Goal: Task Accomplishment & Management: Complete application form

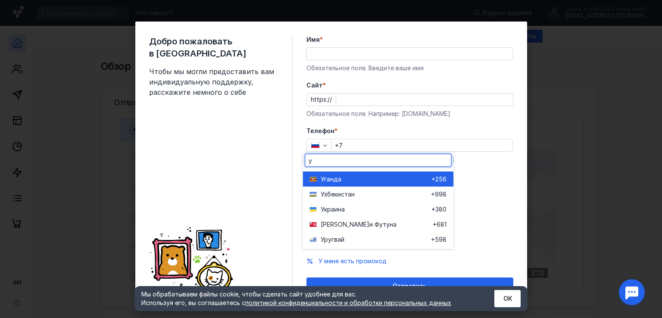
type input "ук"
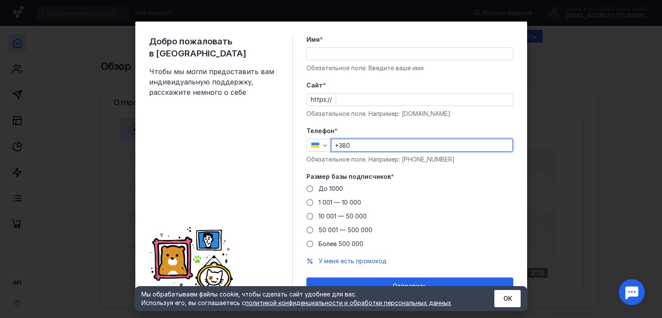
click at [372, 150] on input "+380" at bounding box center [421, 145] width 181 height 12
type input "[PHONE_NUMBER]"
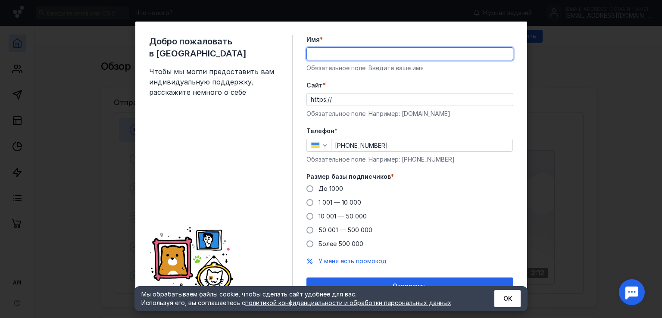
click at [334, 59] on input "Имя *" at bounding box center [410, 54] width 206 height 12
type input "Венчик"
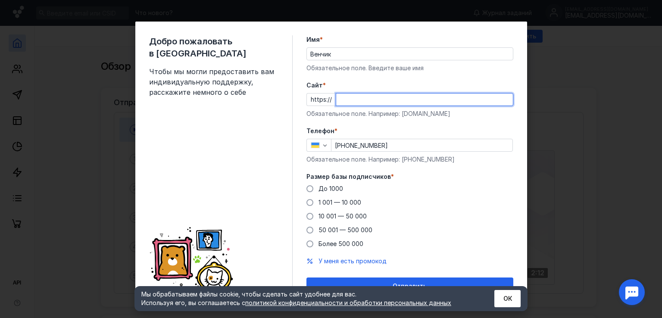
click at [370, 104] on input "Cайт *" at bounding box center [424, 99] width 177 height 12
click at [190, 159] on div "Добро пожаловать в Sendsay Чтобы мы могли предоставить вам индивидуальную подде…" at bounding box center [220, 164] width 143 height 259
drag, startPoint x: 363, startPoint y: 101, endPoint x: 302, endPoint y: 97, distance: 60.5
click at [306, 96] on div "https:// [DOMAIN_NAME]" at bounding box center [409, 99] width 207 height 13
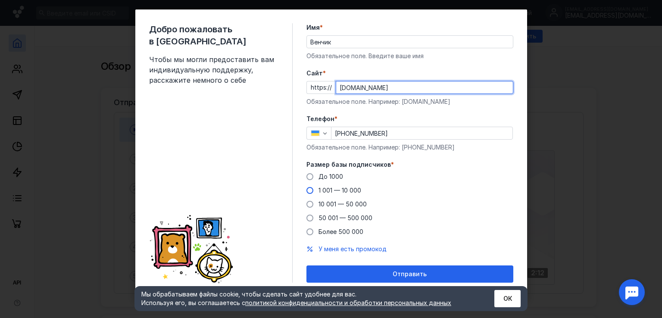
type input "[DOMAIN_NAME]"
click at [320, 190] on span "1 001 — 10 000" at bounding box center [339, 189] width 43 height 7
click at [0, 0] on input "1 001 — 10 000" at bounding box center [0, 0] width 0 height 0
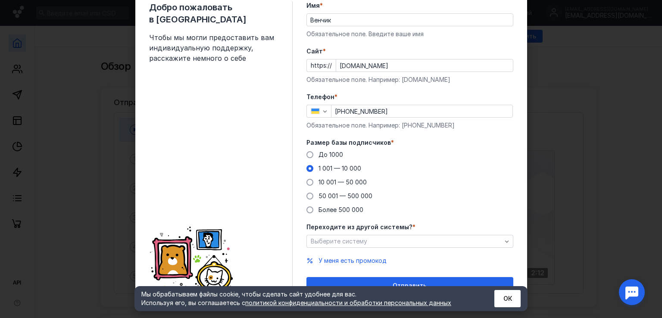
scroll to position [46, 0]
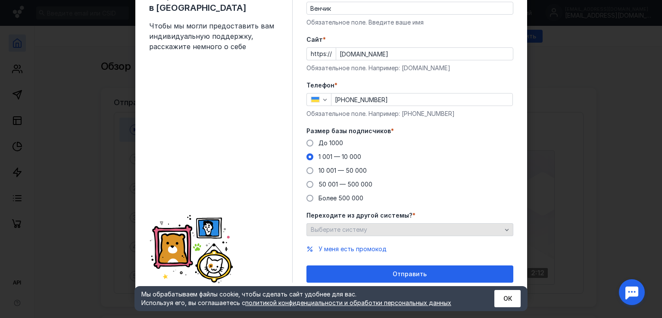
click at [403, 228] on div "Выберите систему" at bounding box center [405, 229] width 195 height 7
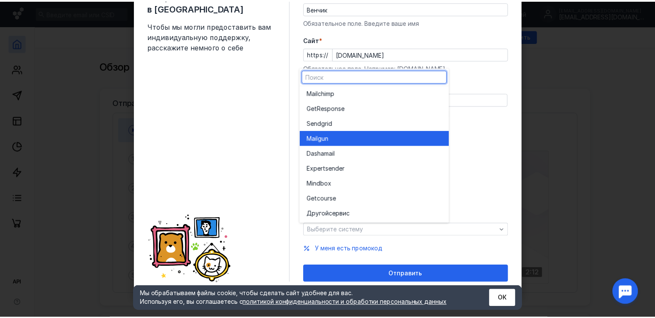
scroll to position [0, 0]
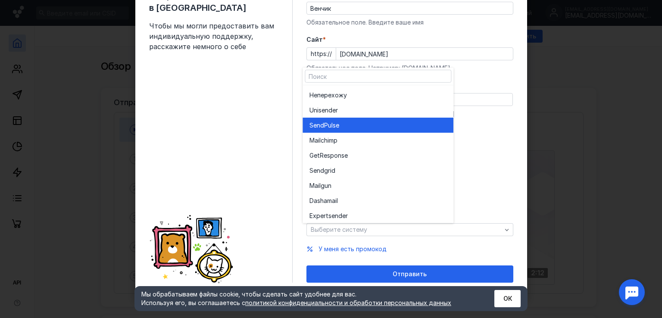
click at [375, 124] on div "SendPuls e" at bounding box center [377, 125] width 137 height 9
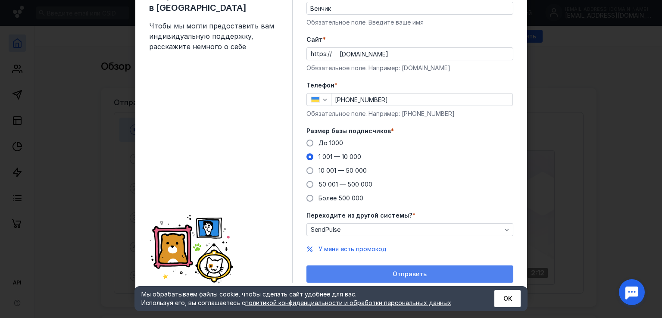
click at [392, 273] on span "Отправить" at bounding box center [409, 273] width 34 height 7
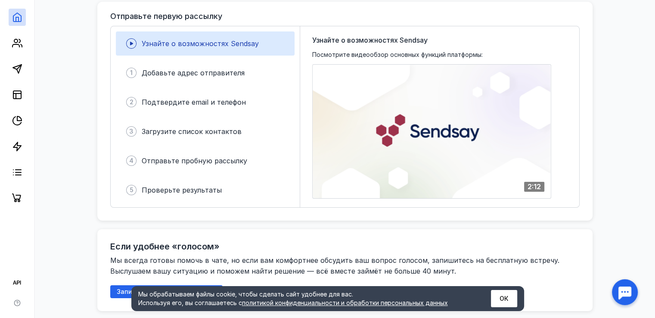
scroll to position [129, 0]
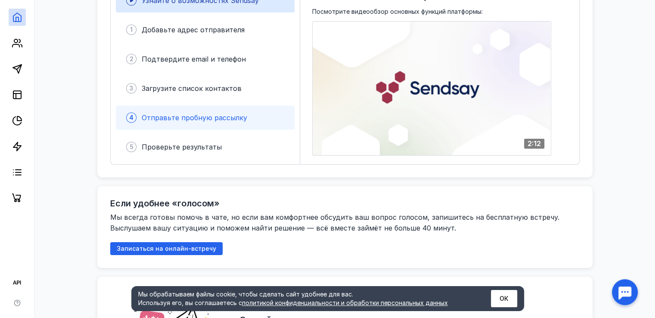
click at [209, 113] on span "Отправьте пробную рассылку" at bounding box center [195, 117] width 106 height 9
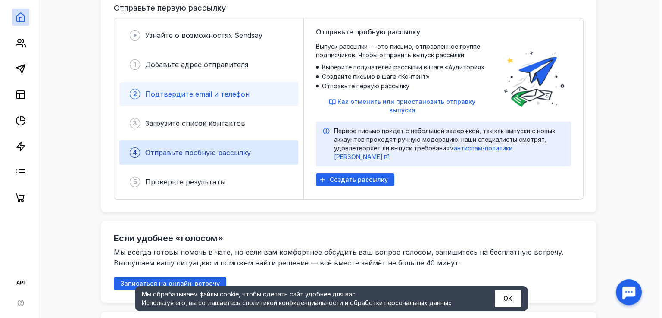
scroll to position [43, 0]
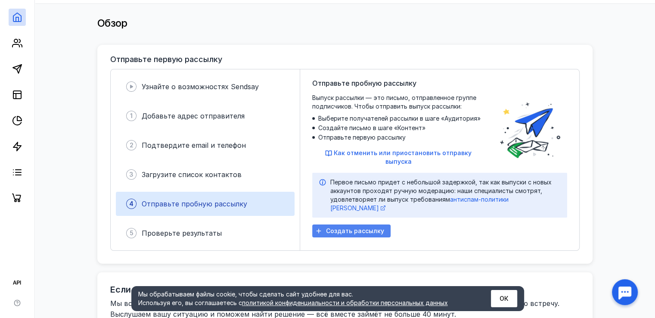
click at [338, 227] on span "Создать рассылку" at bounding box center [355, 230] width 58 height 7
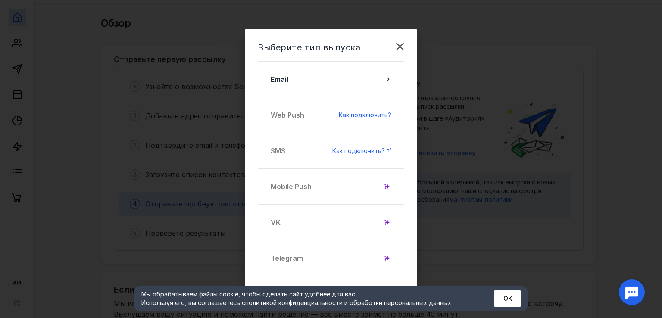
click at [358, 255] on div "Telegram" at bounding box center [331, 258] width 146 height 36
click at [387, 256] on icon at bounding box center [387, 257] width 5 height 5
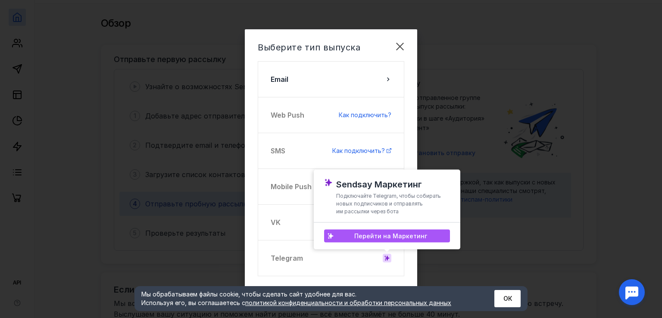
click at [381, 234] on span "Перейти на Маркетинг" at bounding box center [390, 235] width 73 height 7
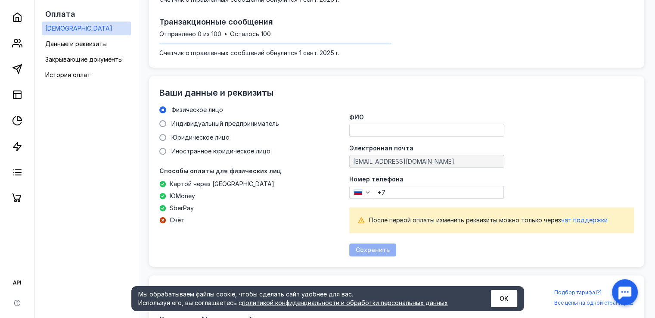
scroll to position [246, 0]
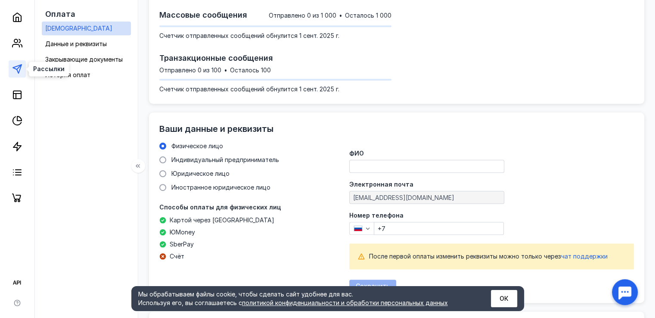
click at [12, 68] on icon at bounding box center [17, 69] width 10 height 10
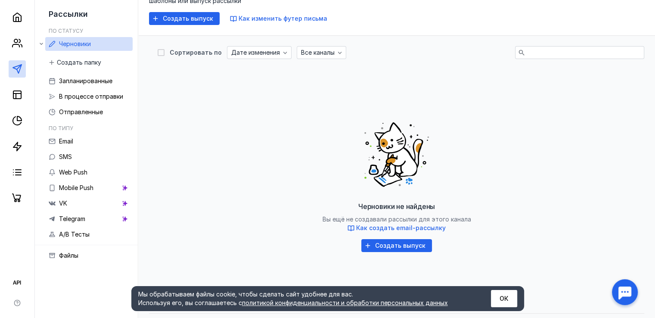
scroll to position [43, 0]
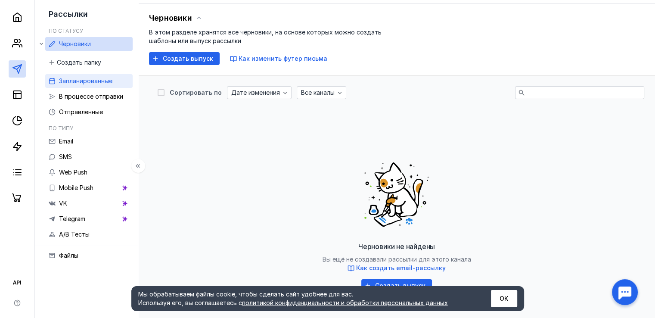
click at [78, 81] on span "Запланированные" at bounding box center [85, 80] width 53 height 7
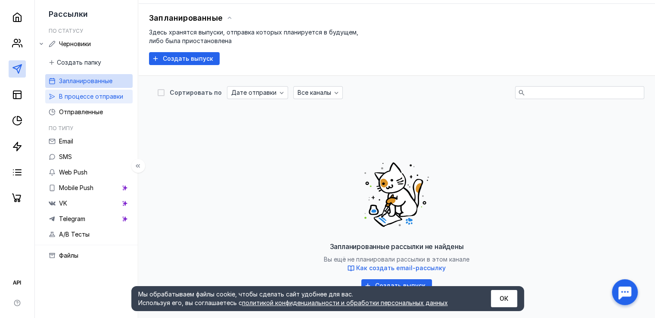
click at [82, 96] on span "В процессе отправки" at bounding box center [91, 96] width 64 height 7
